Goal: Book appointment/travel/reservation

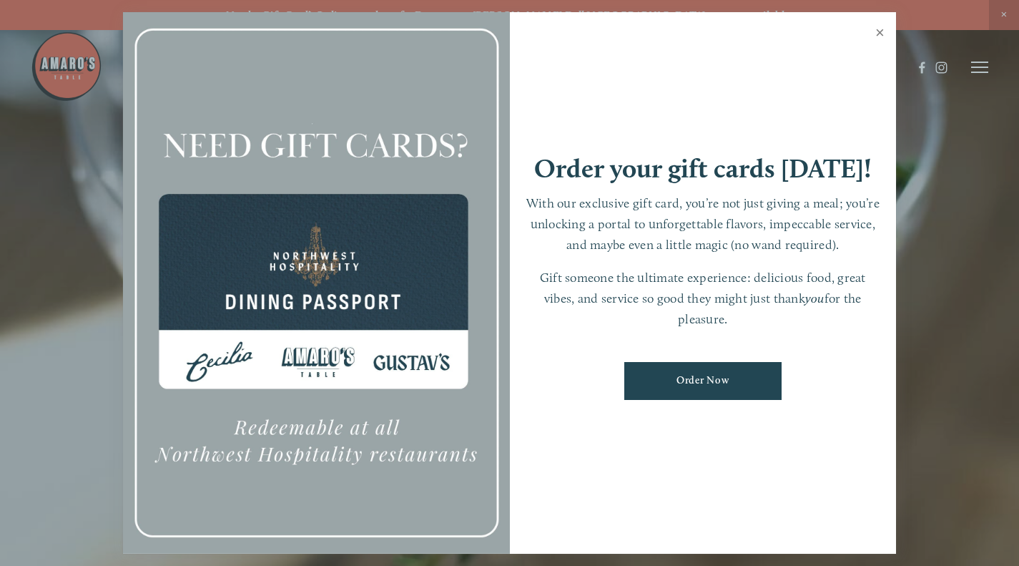
click at [883, 33] on link "Close" at bounding box center [880, 34] width 28 height 40
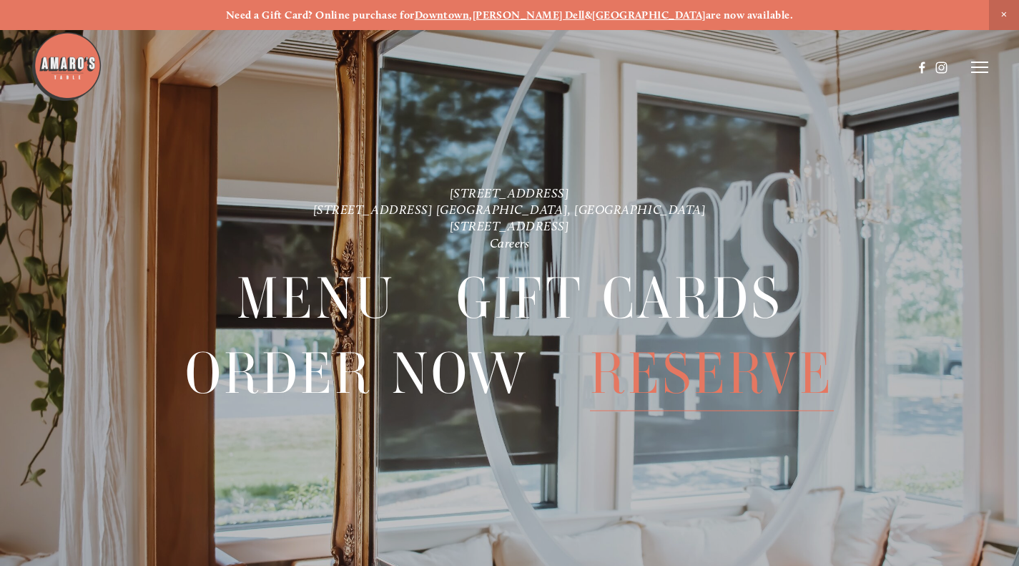
click at [682, 398] on span "Reserve" at bounding box center [712, 374] width 244 height 74
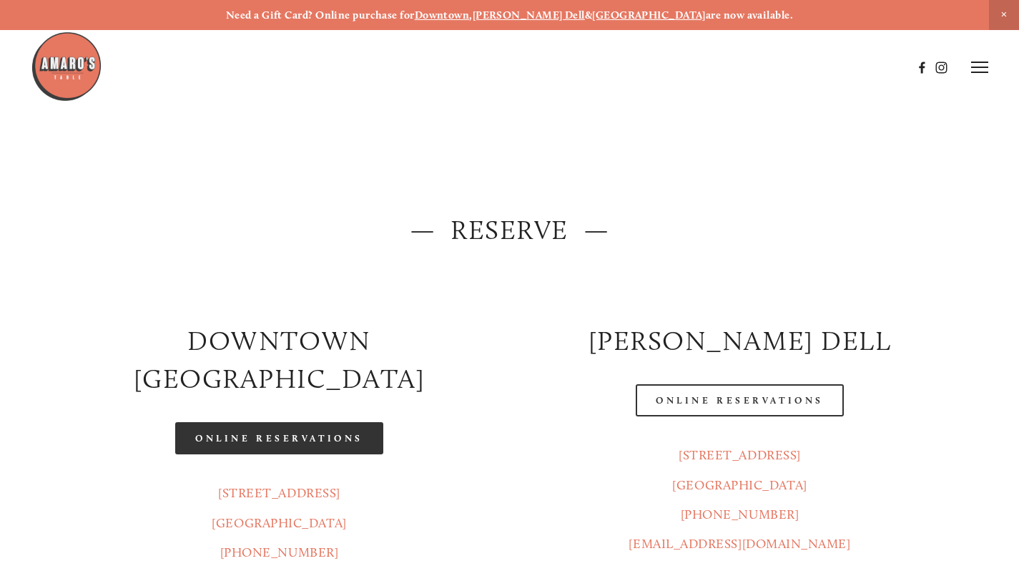
click at [351, 422] on link "Online Reservations" at bounding box center [278, 438] width 207 height 32
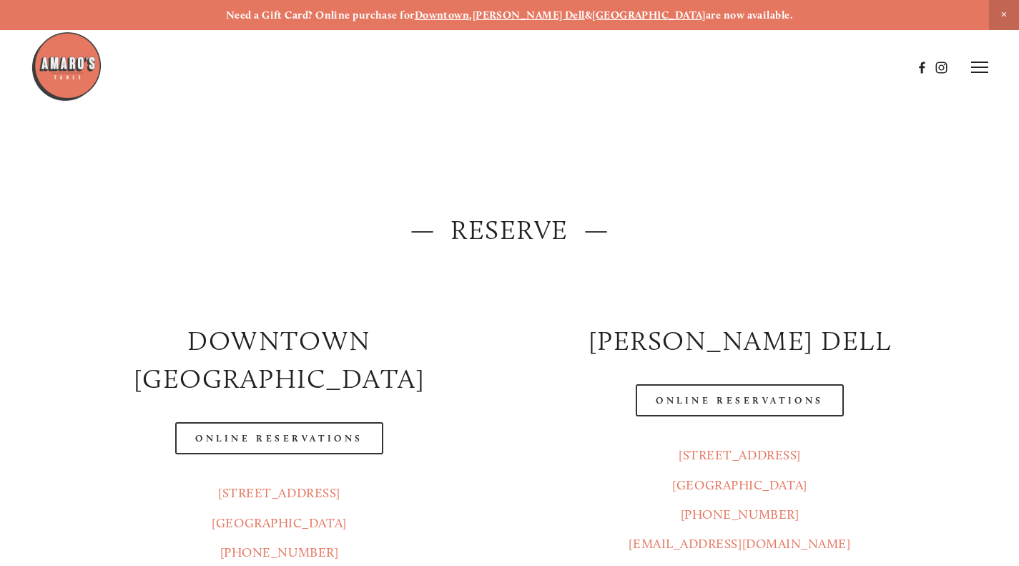
click at [61, 62] on img at bounding box center [67, 67] width 72 height 72
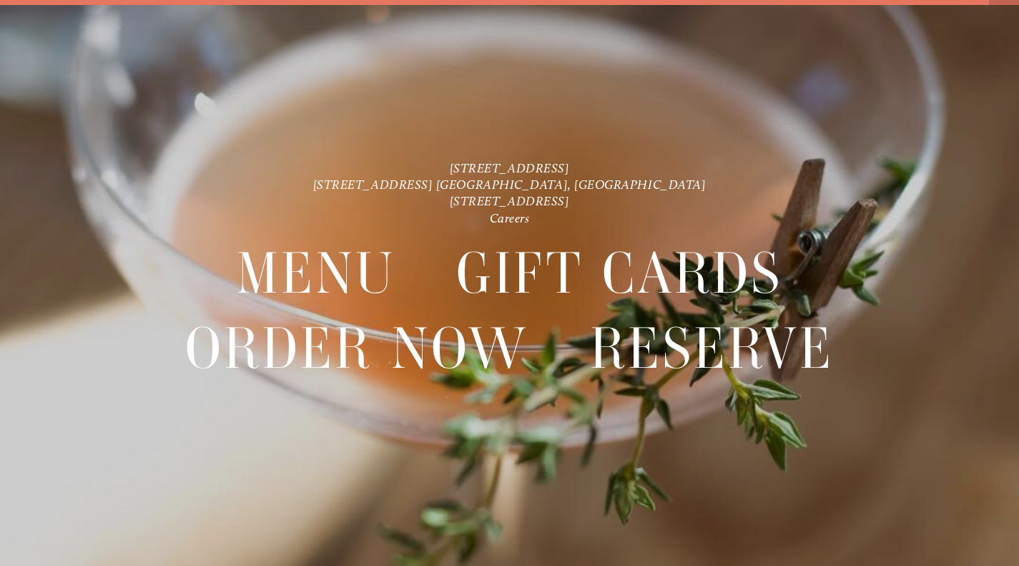
scroll to position [29, 0]
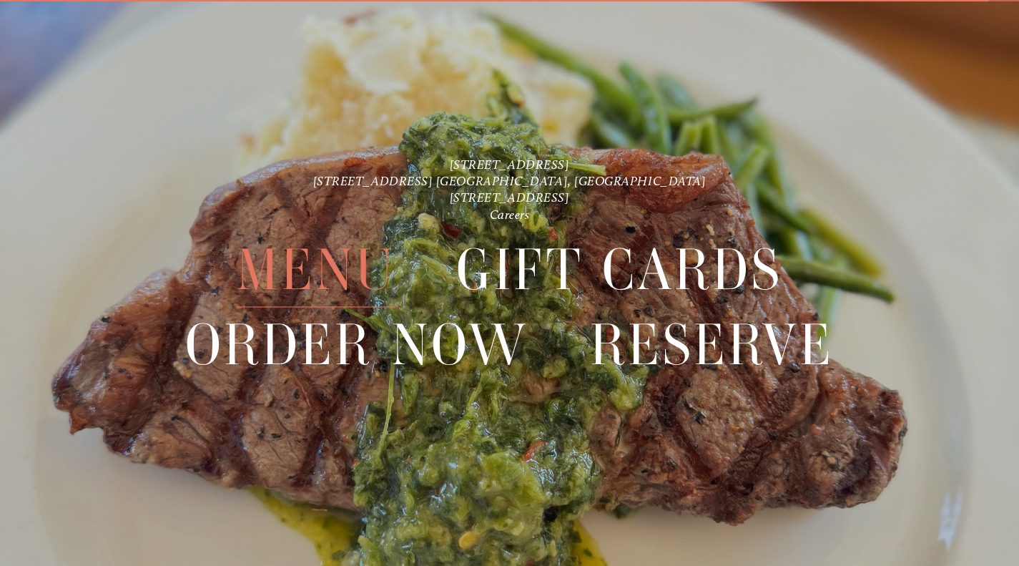
click at [306, 265] on span "Menu" at bounding box center [316, 271] width 159 height 74
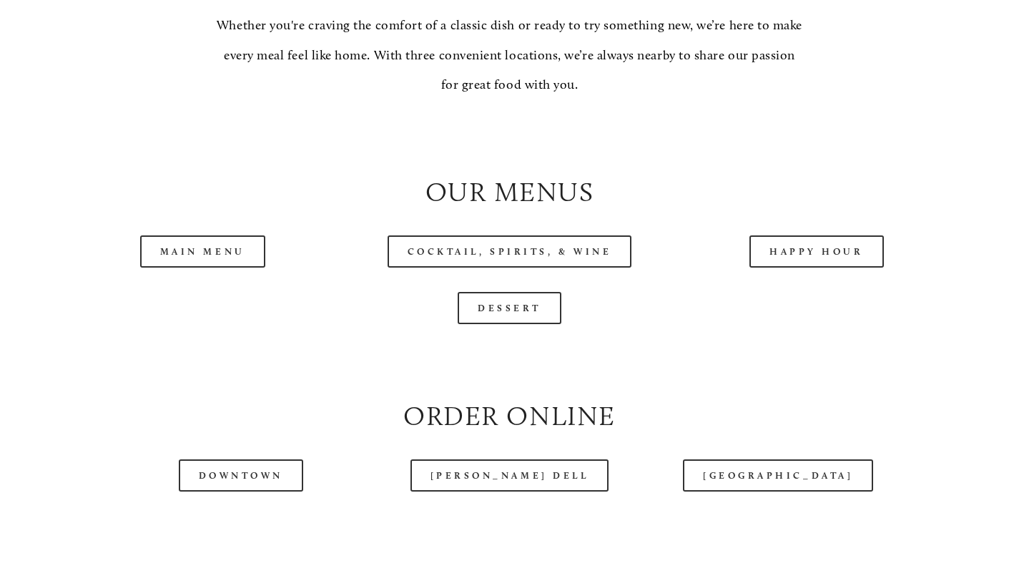
scroll to position [1431, 0]
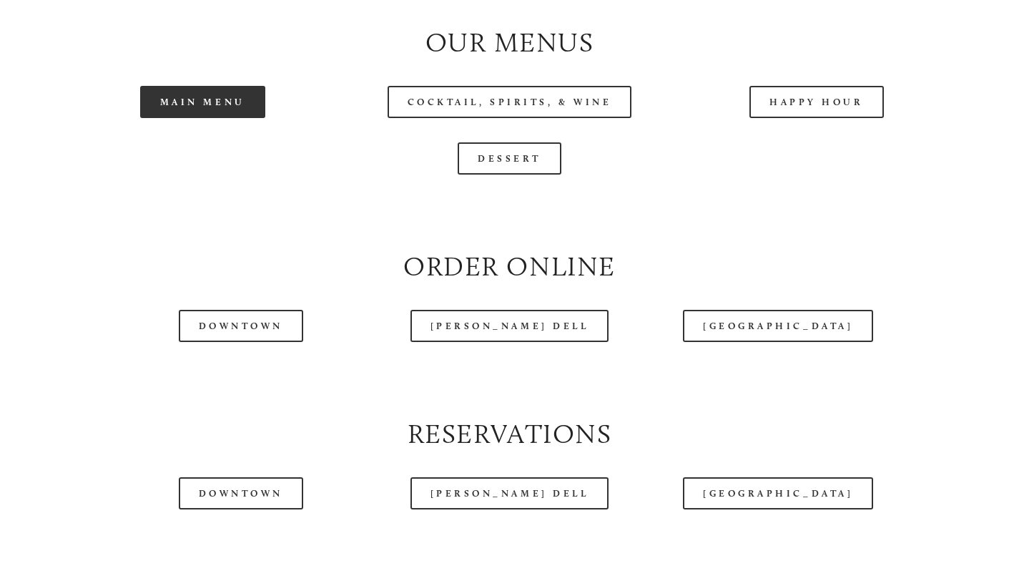
click at [234, 118] on link "Main Menu" at bounding box center [202, 102] width 125 height 32
